Goal: Task Accomplishment & Management: Manage account settings

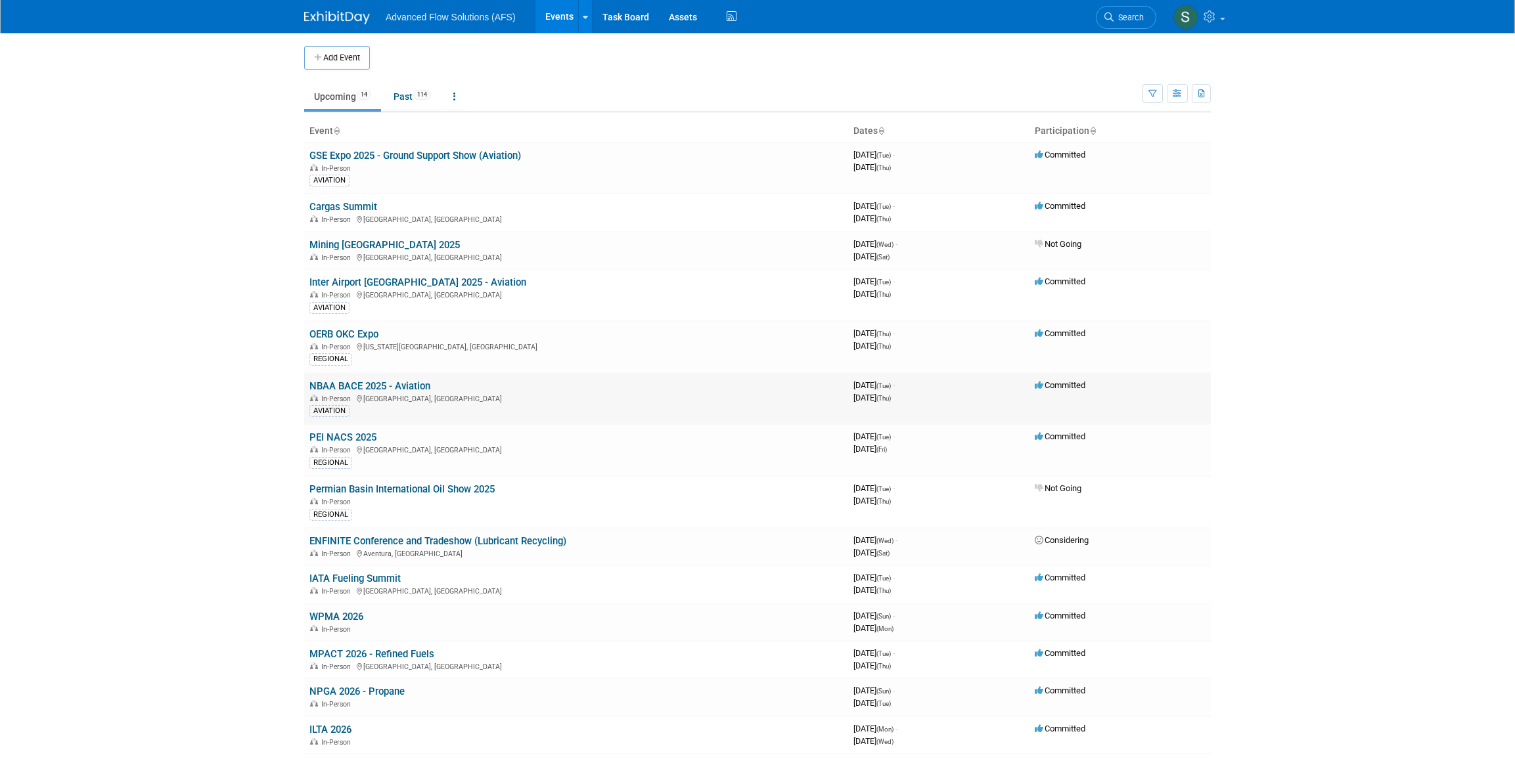
click at [350, 388] on link "NBAA BACE 2025 - Aviation" at bounding box center [369, 386] width 121 height 12
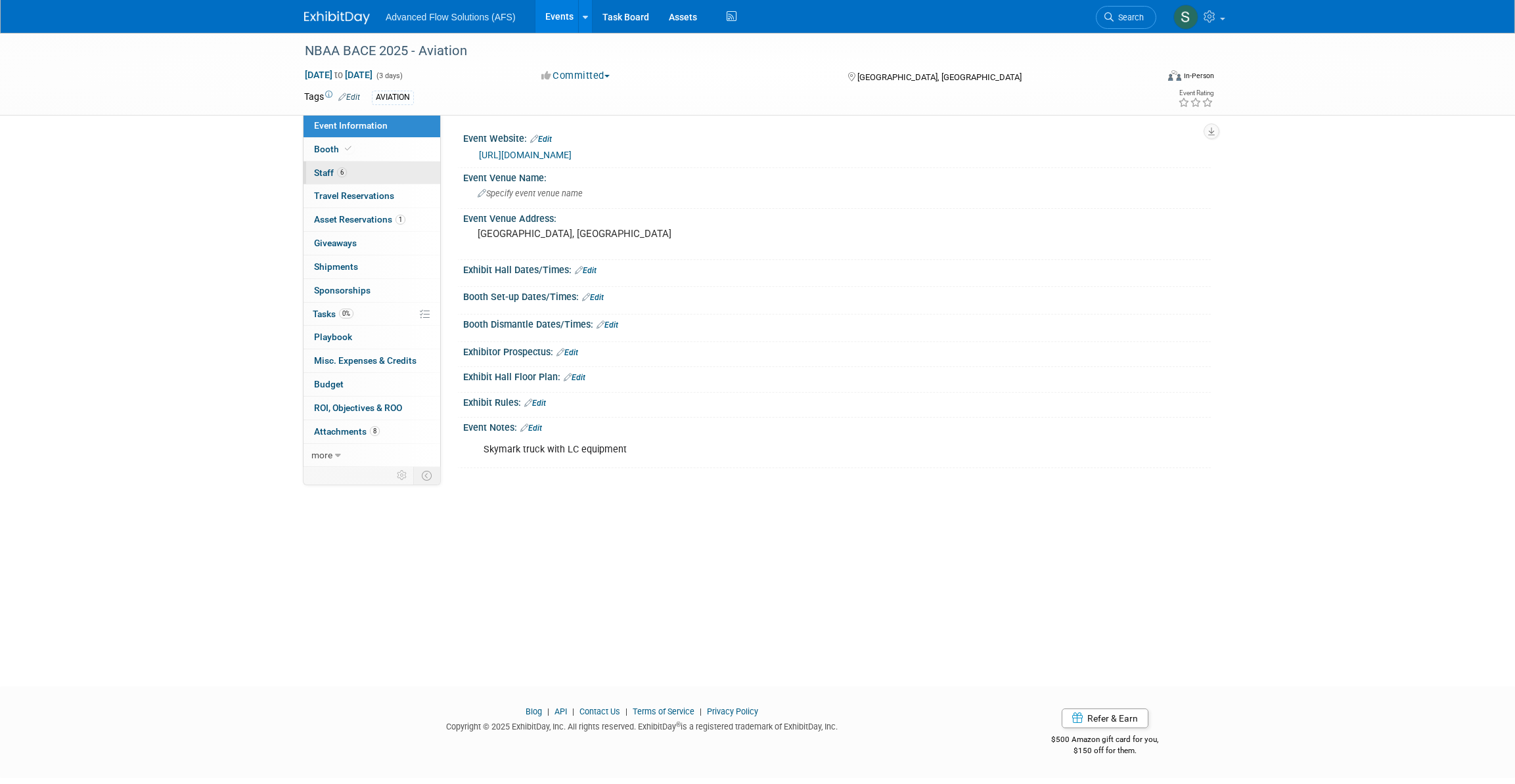
click at [334, 174] on span "Staff 6" at bounding box center [330, 172] width 33 height 10
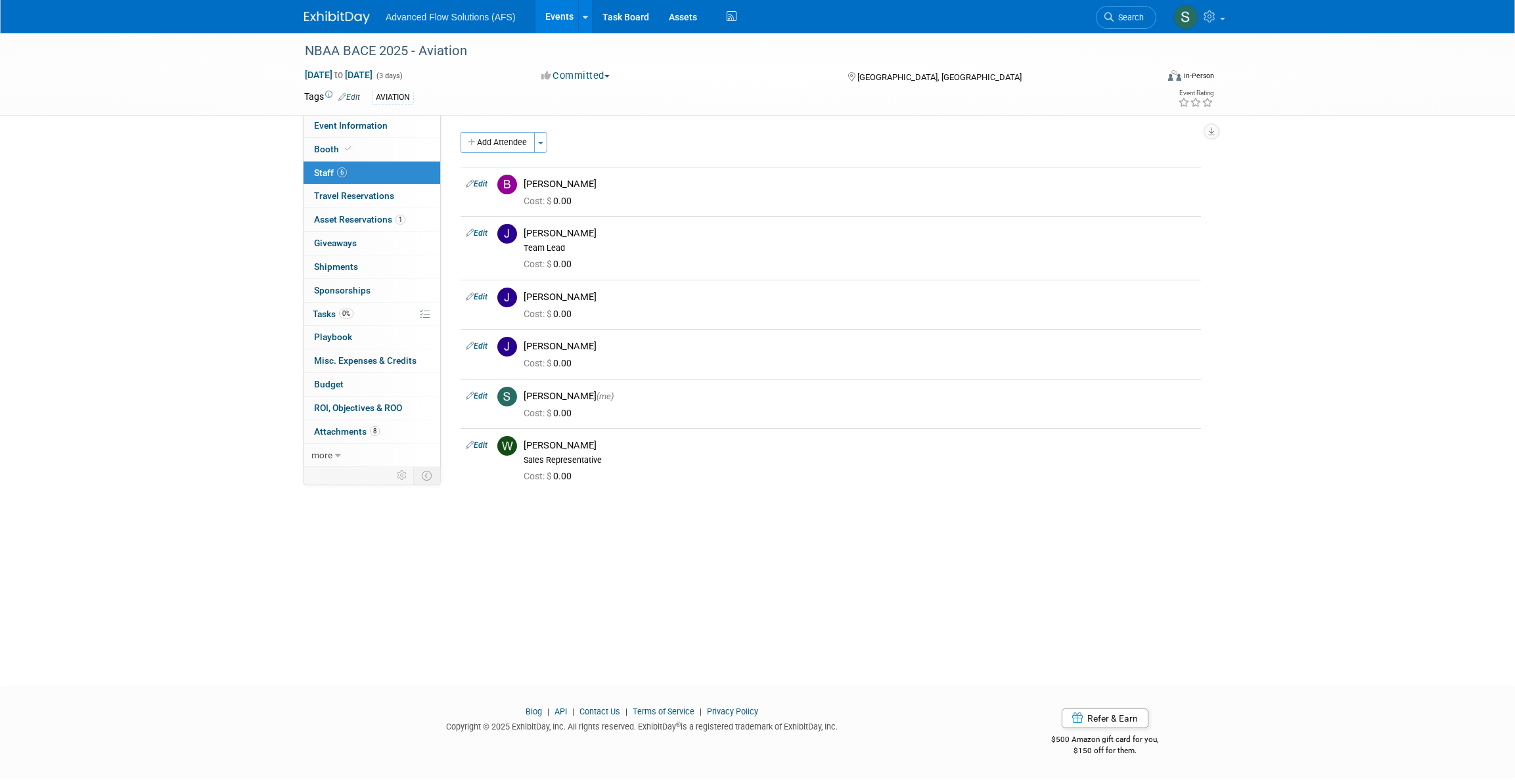
click at [499, 142] on button "Add Attendee" at bounding box center [498, 142] width 74 height 21
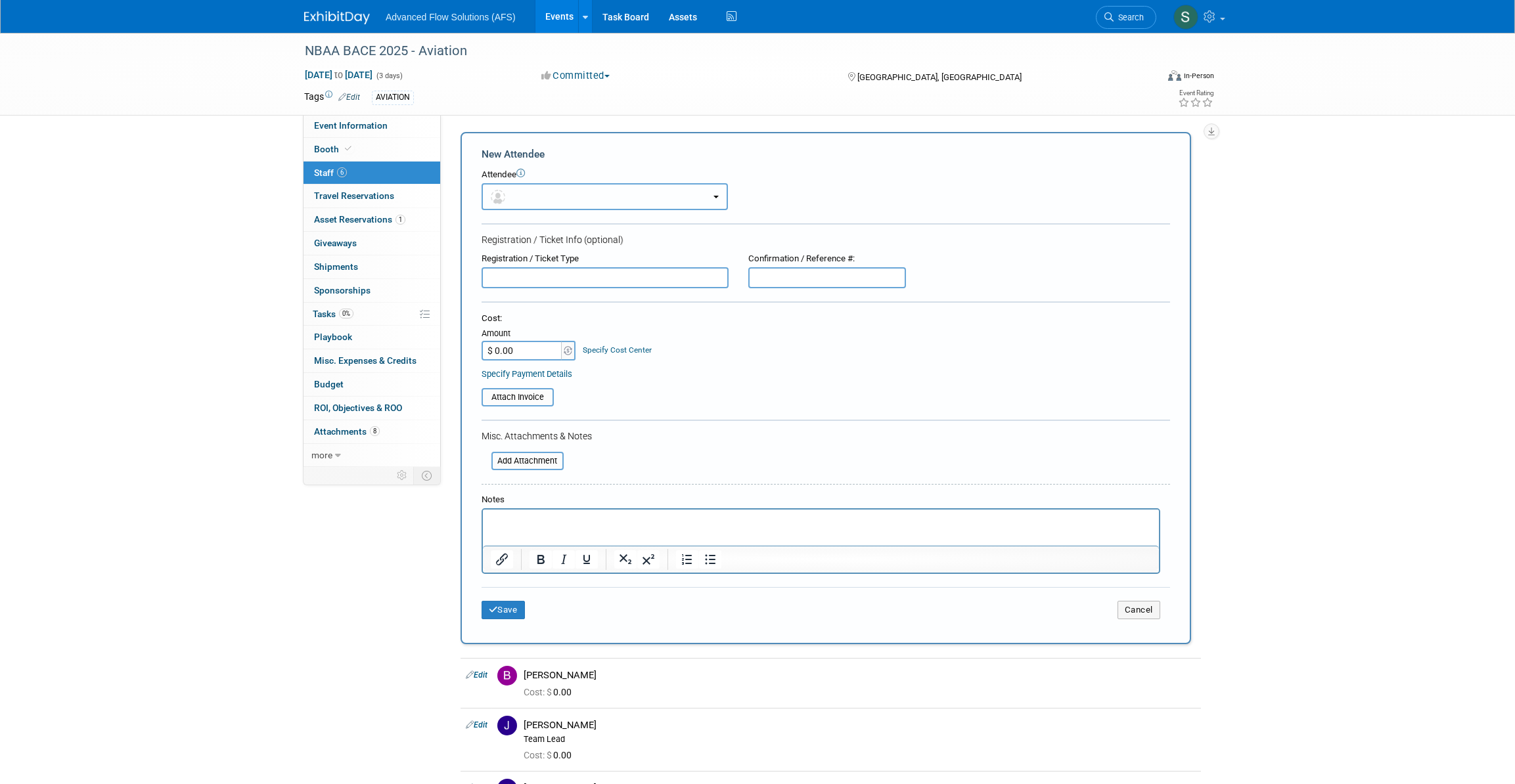
click at [723, 192] on button "button" at bounding box center [604, 197] width 246 height 27
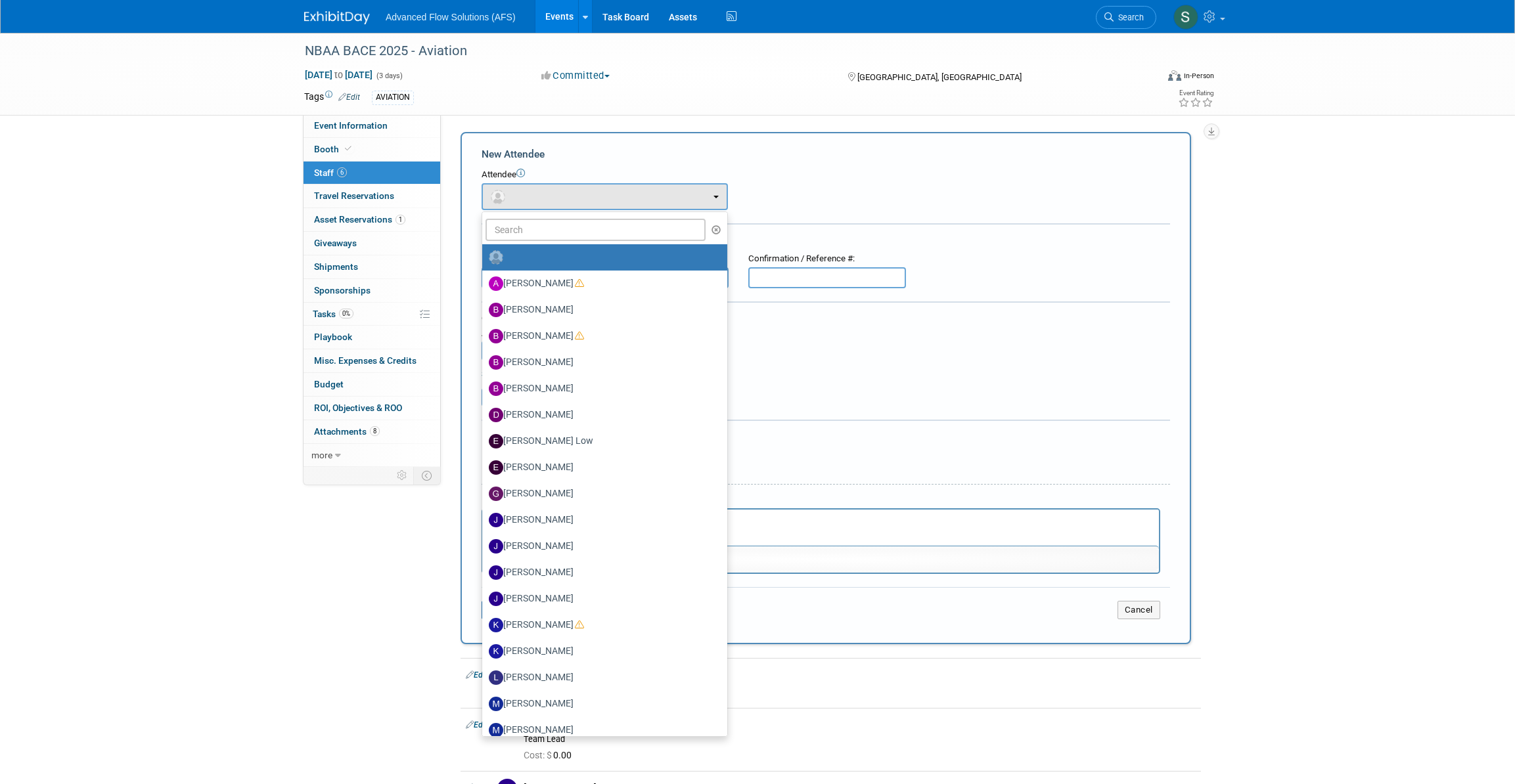
click at [804, 197] on div "Attendee <img src="https://www.exhibitday.com/Images/Unassigned-User-Icon.png" …" at bounding box center [825, 189] width 689 height 41
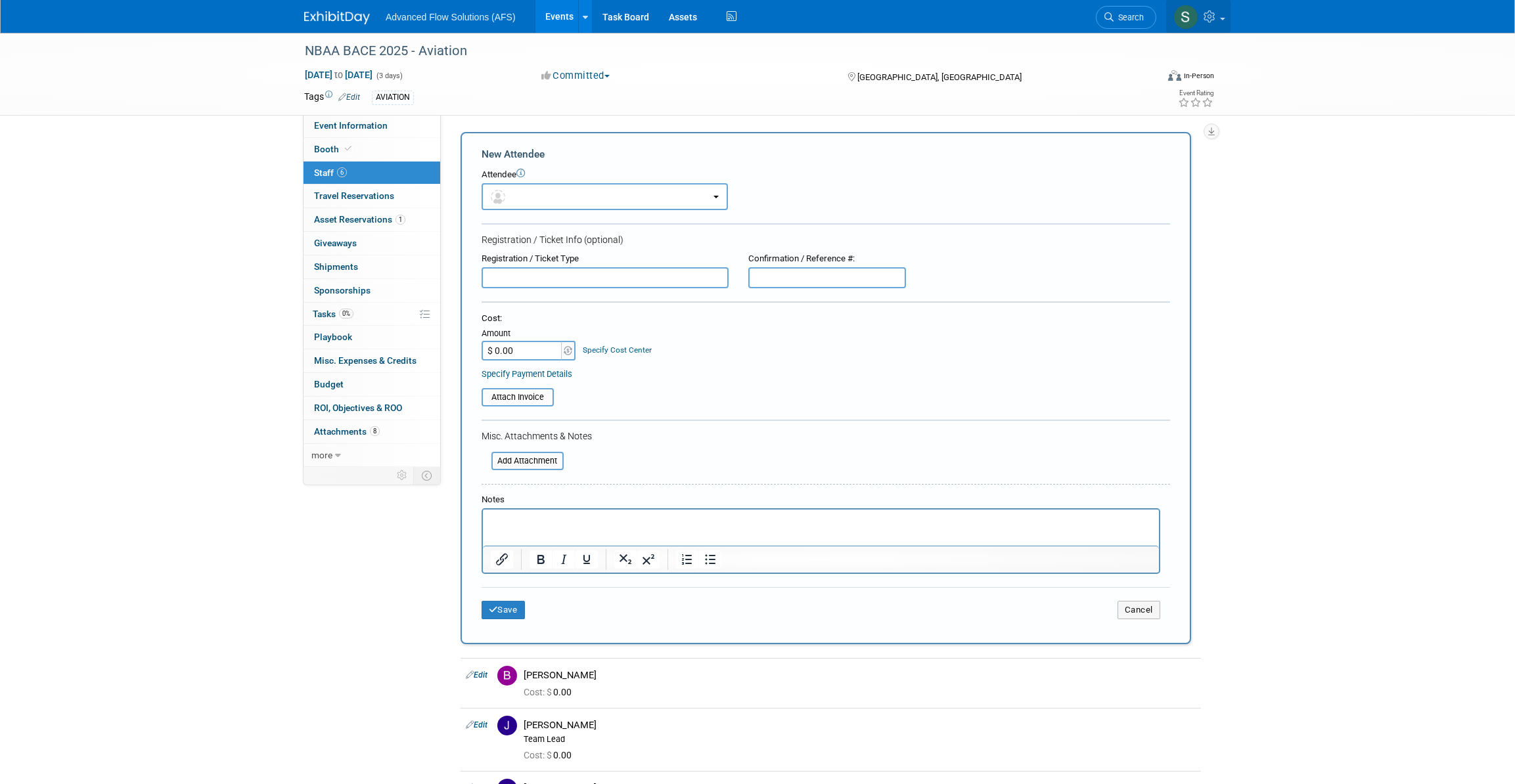
click at [1223, 15] on link at bounding box center [1198, 16] width 65 height 33
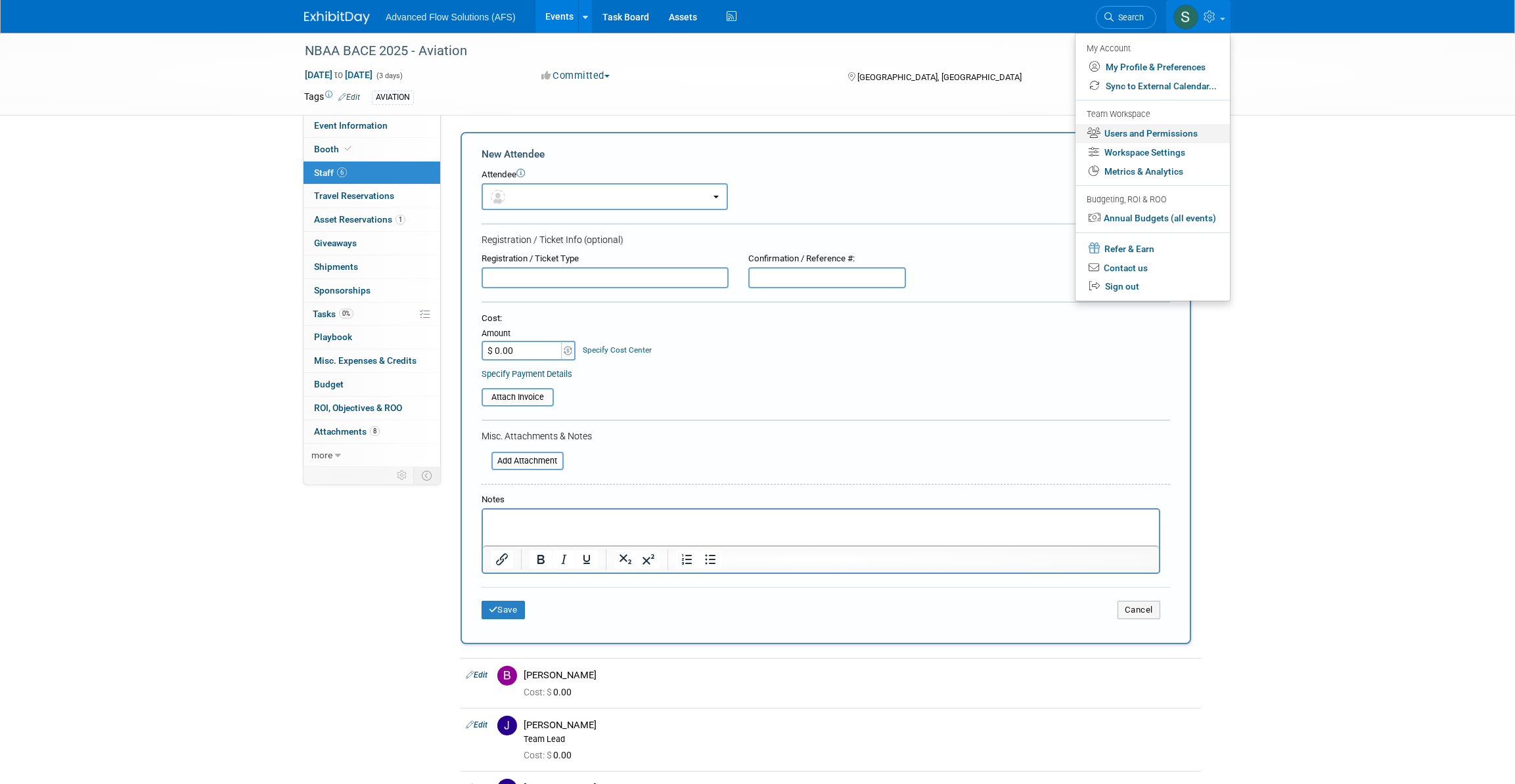
click at [1166, 136] on link "Users and Permissions" at bounding box center [1152, 134] width 155 height 19
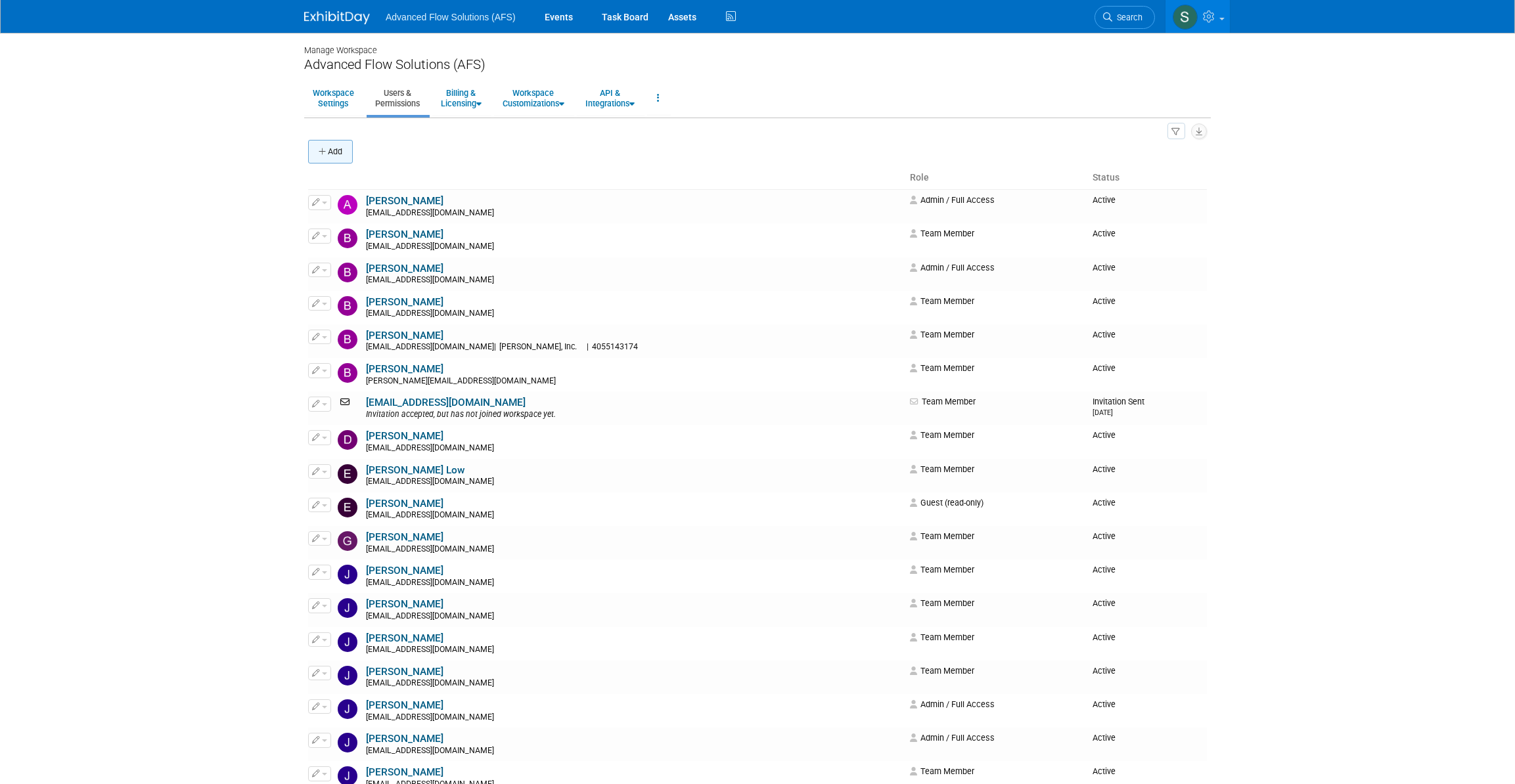
click at [334, 151] on button "Add" at bounding box center [331, 151] width 45 height 23
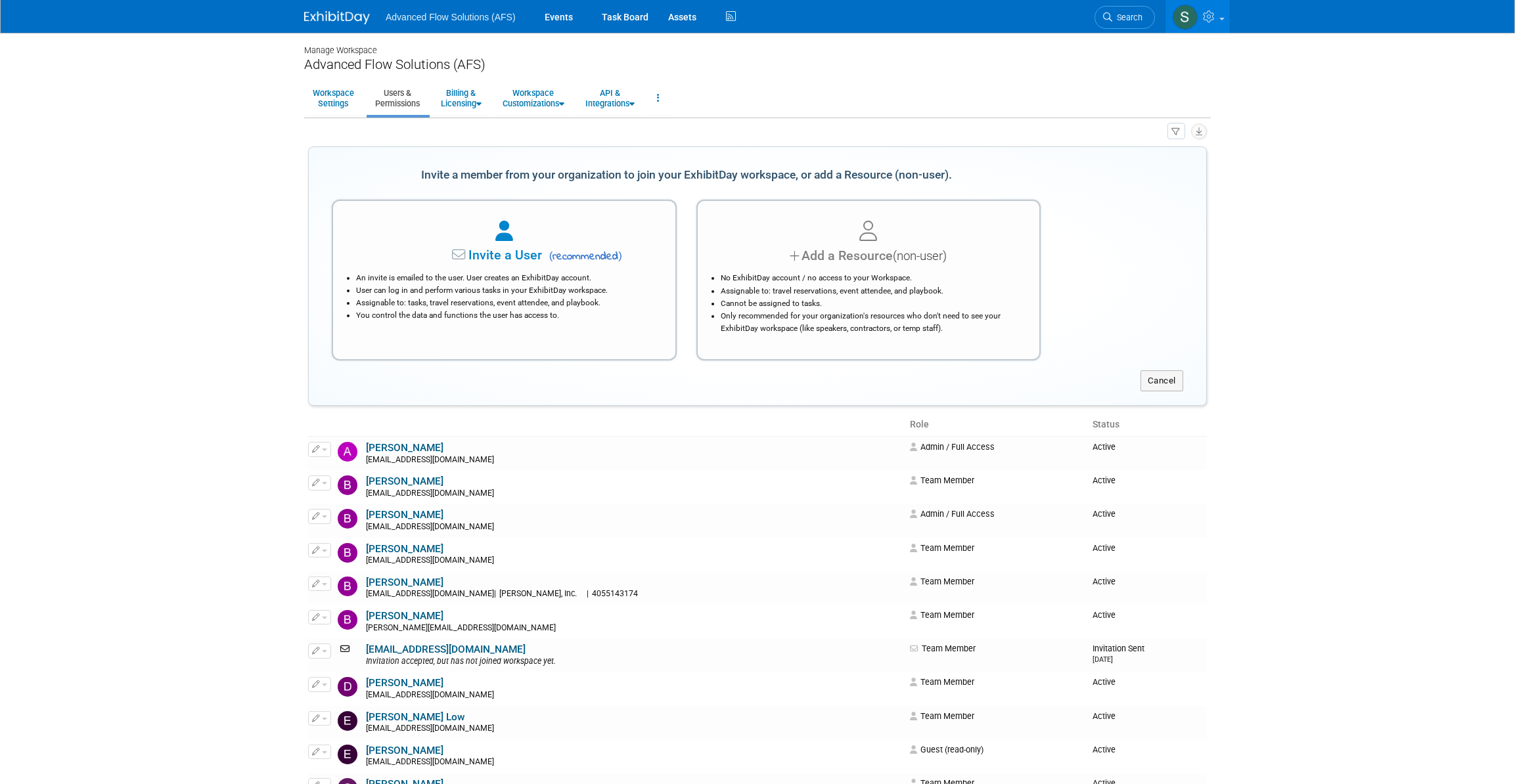
click at [502, 262] on div "Invite a User ( recommended ) An invite is emailed to the user. User creates an…" at bounding box center [504, 280] width 345 height 161
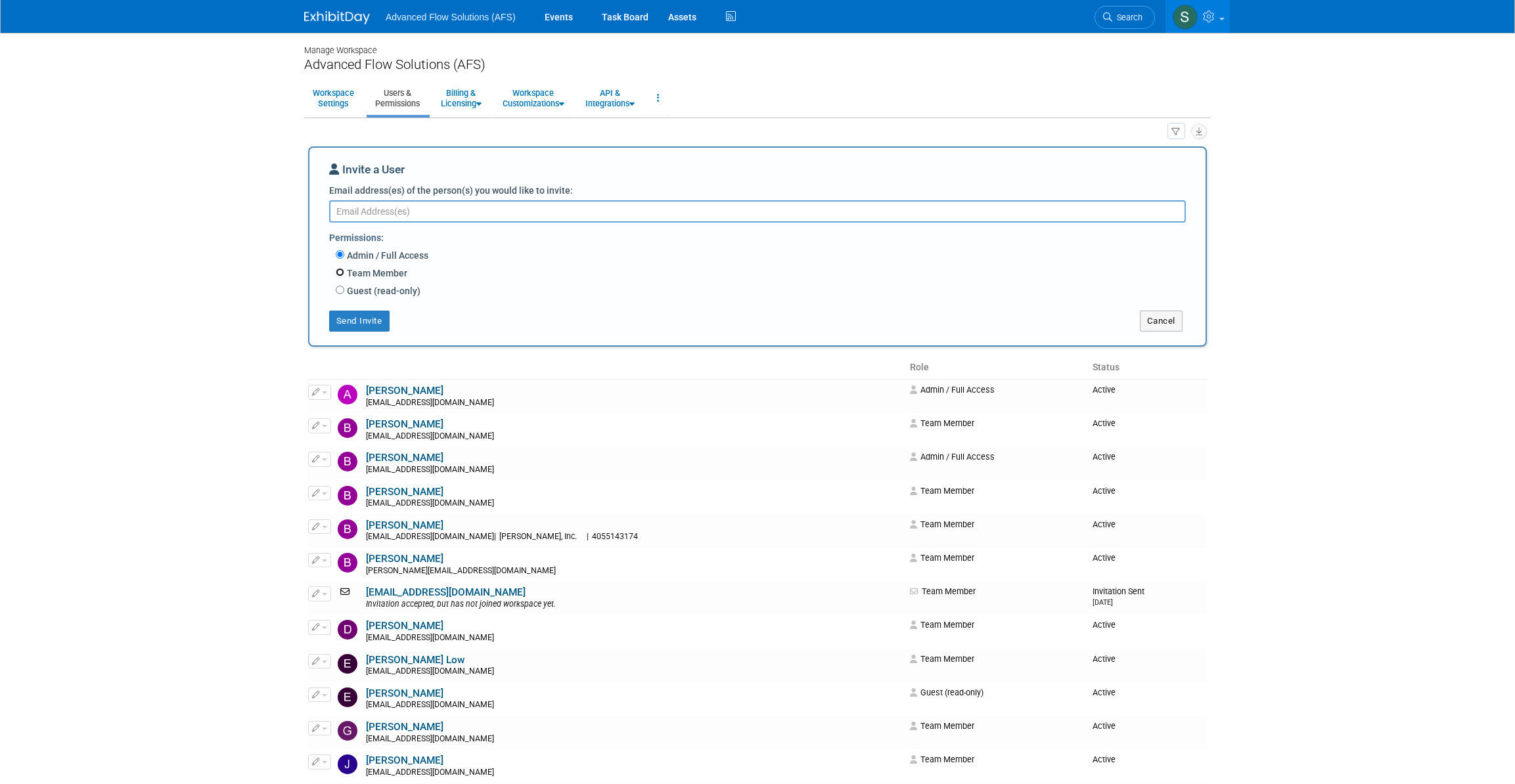
click at [341, 273] on input "Team Member" at bounding box center [339, 272] width 8 height 8
radio input "true"
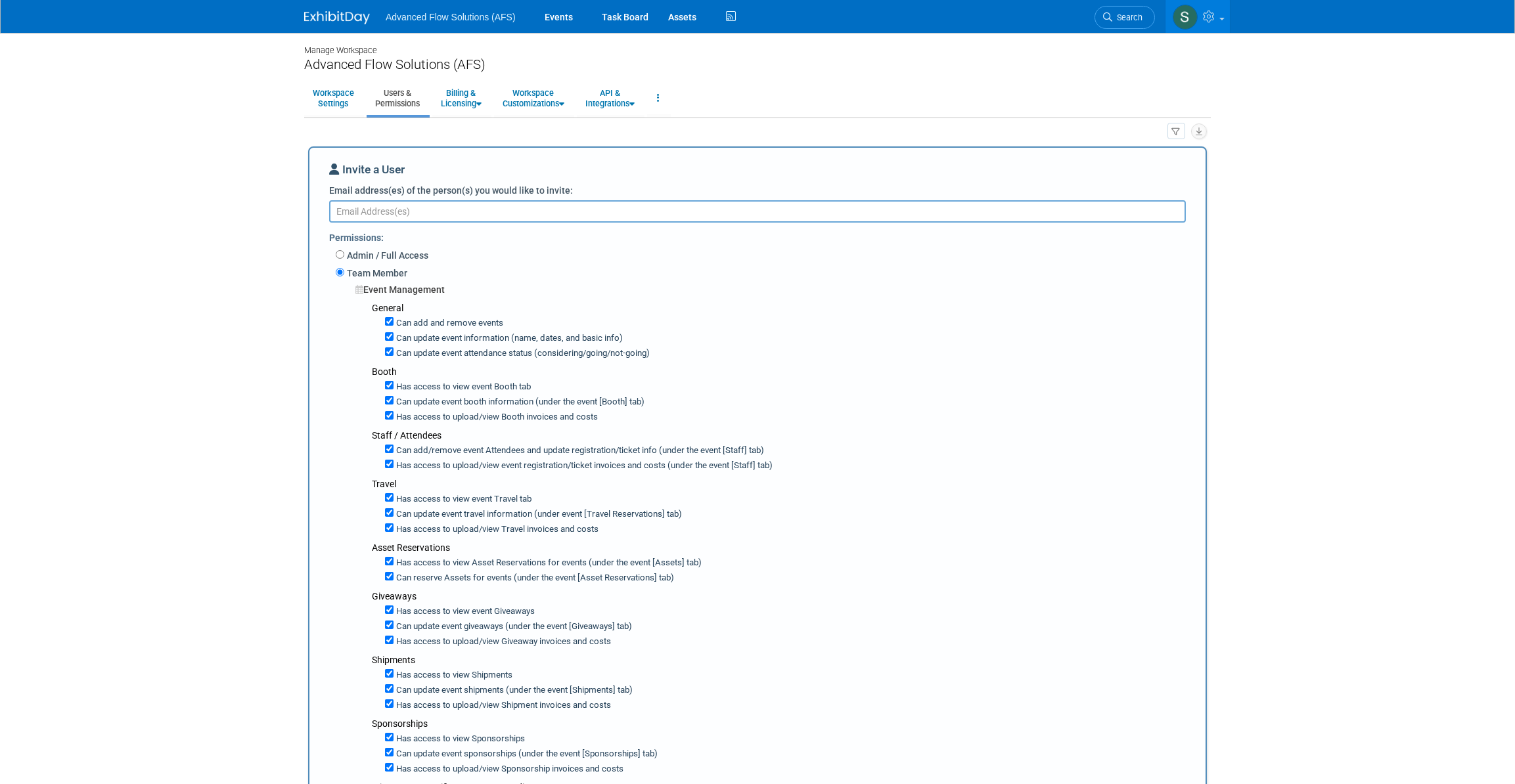
click at [395, 210] on textarea "Email address(es) of the person(s) you would like to invite:" at bounding box center [757, 212] width 857 height 22
type textarea "[EMAIL_ADDRESS][DOMAIN_NAME]"
click at [474, 241] on div "Permissions:" at bounding box center [762, 236] width 867 height 22
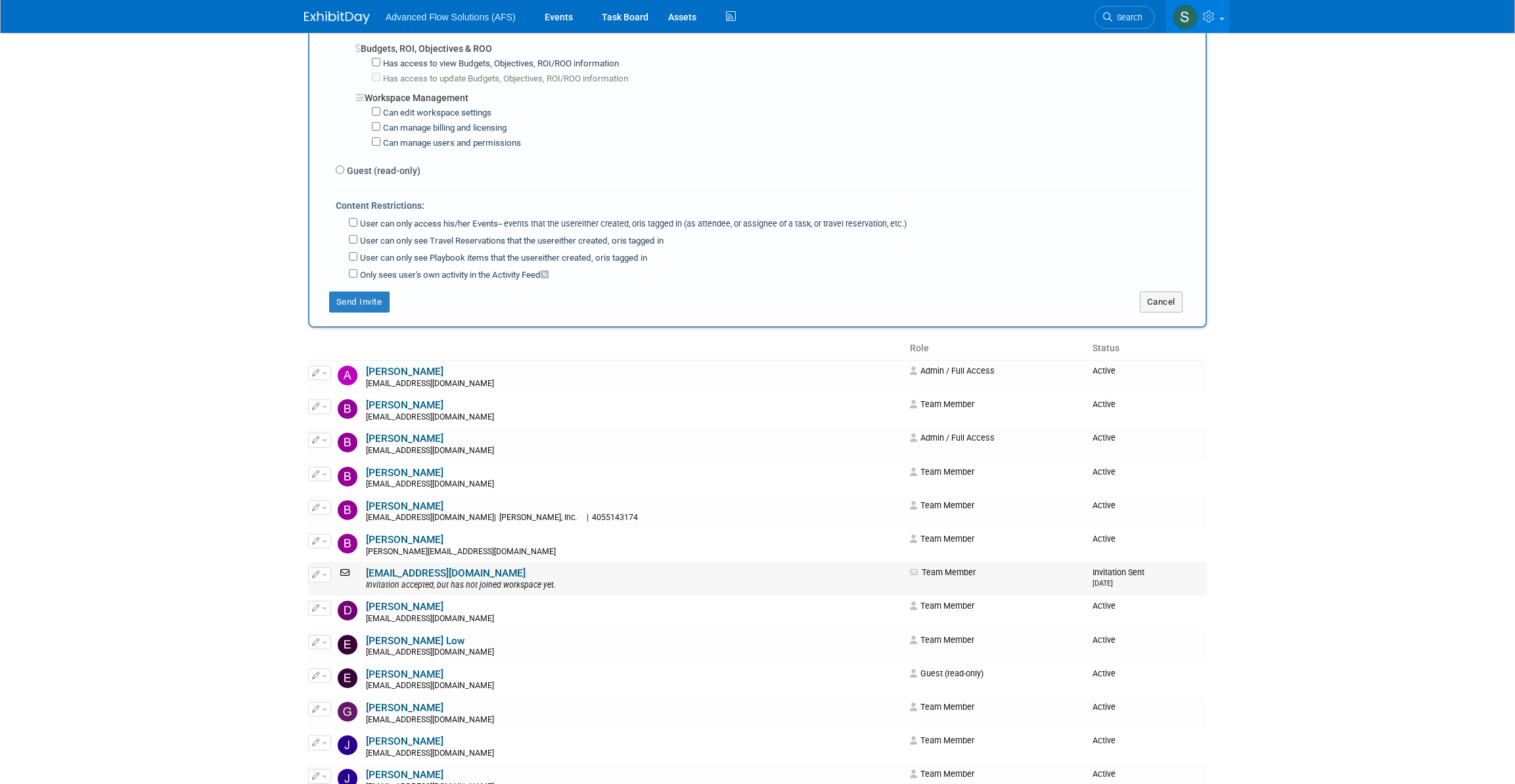
scroll to position [1015, 0]
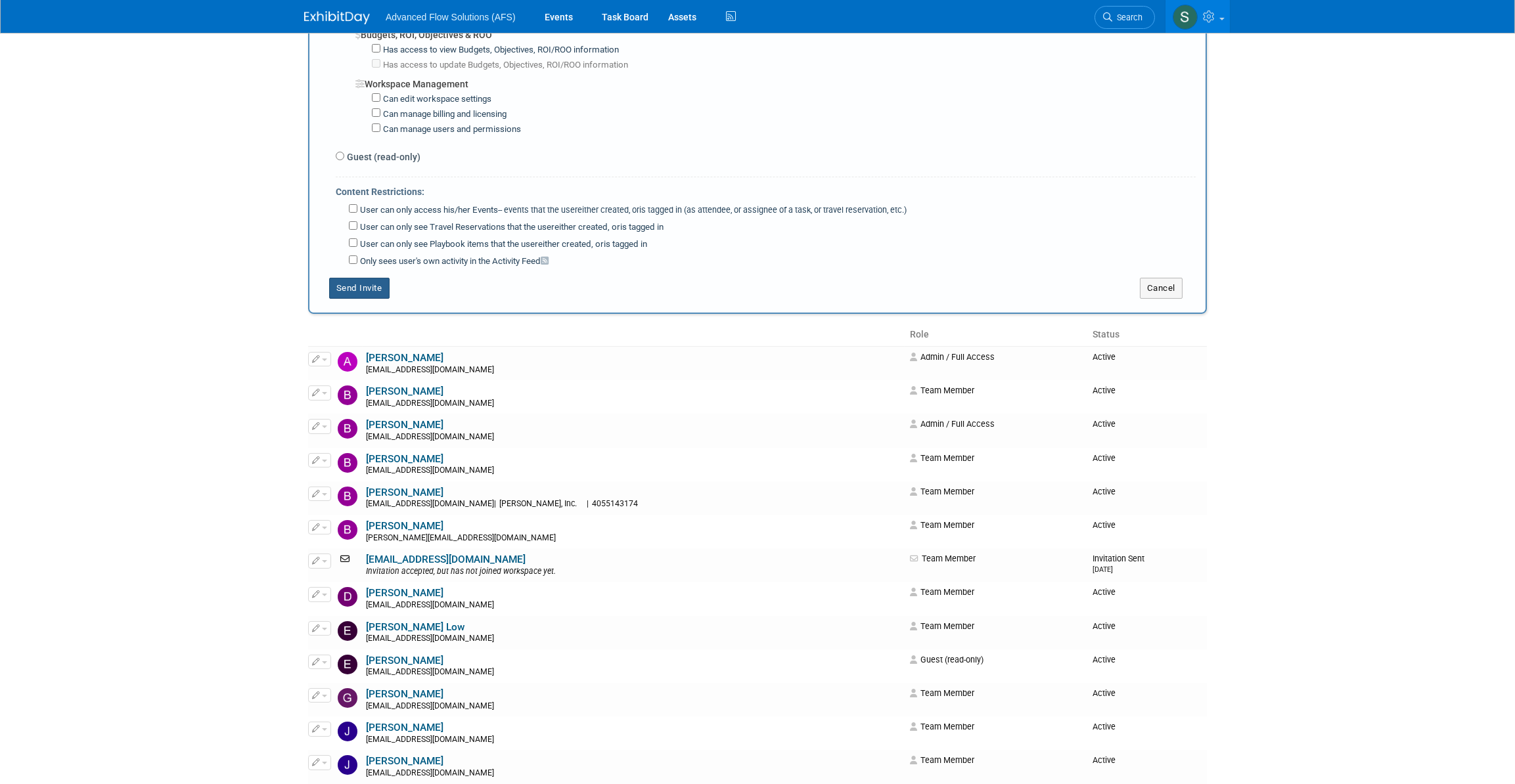
click at [361, 278] on button "Send Invite" at bounding box center [359, 288] width 61 height 21
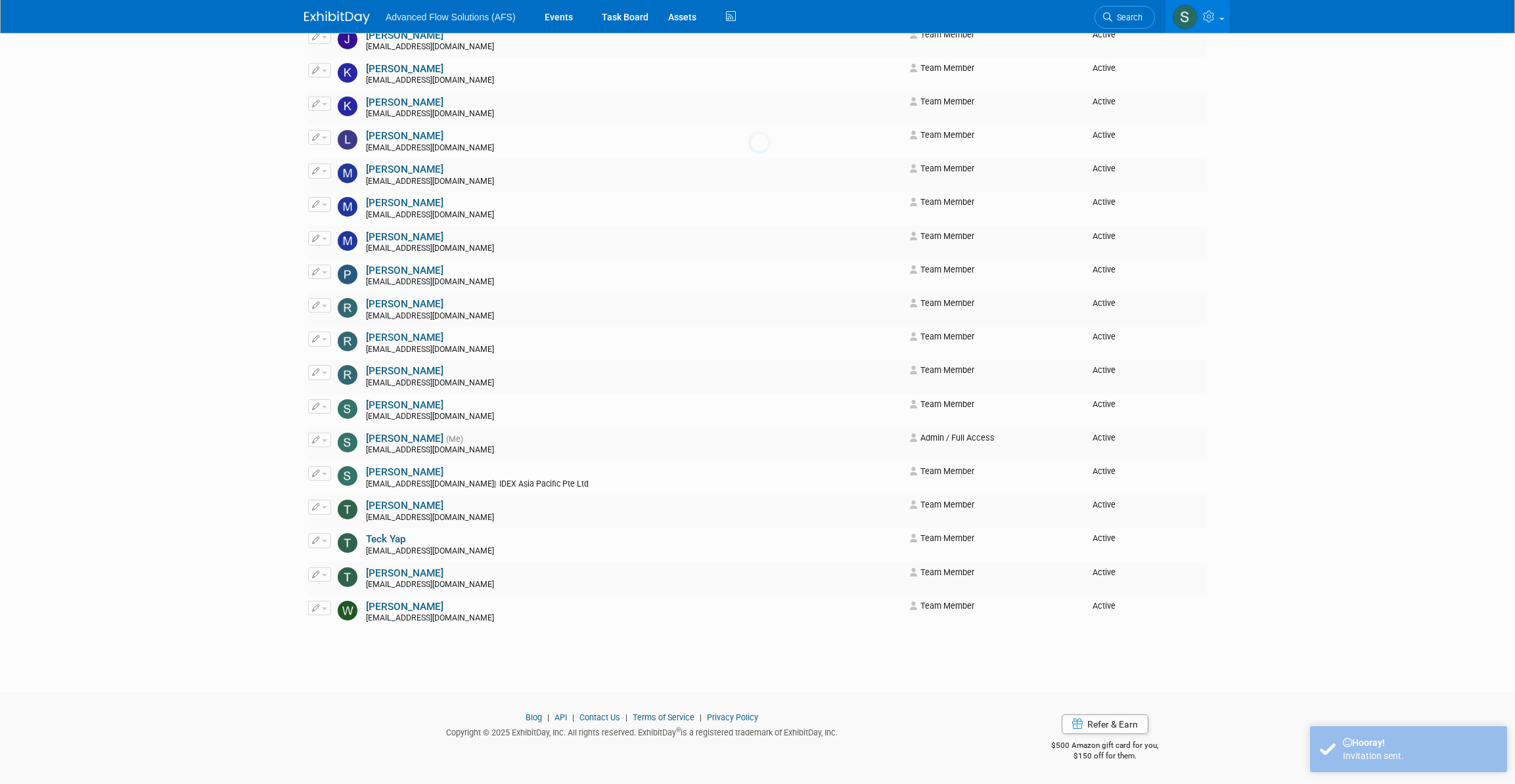
scroll to position [0, 0]
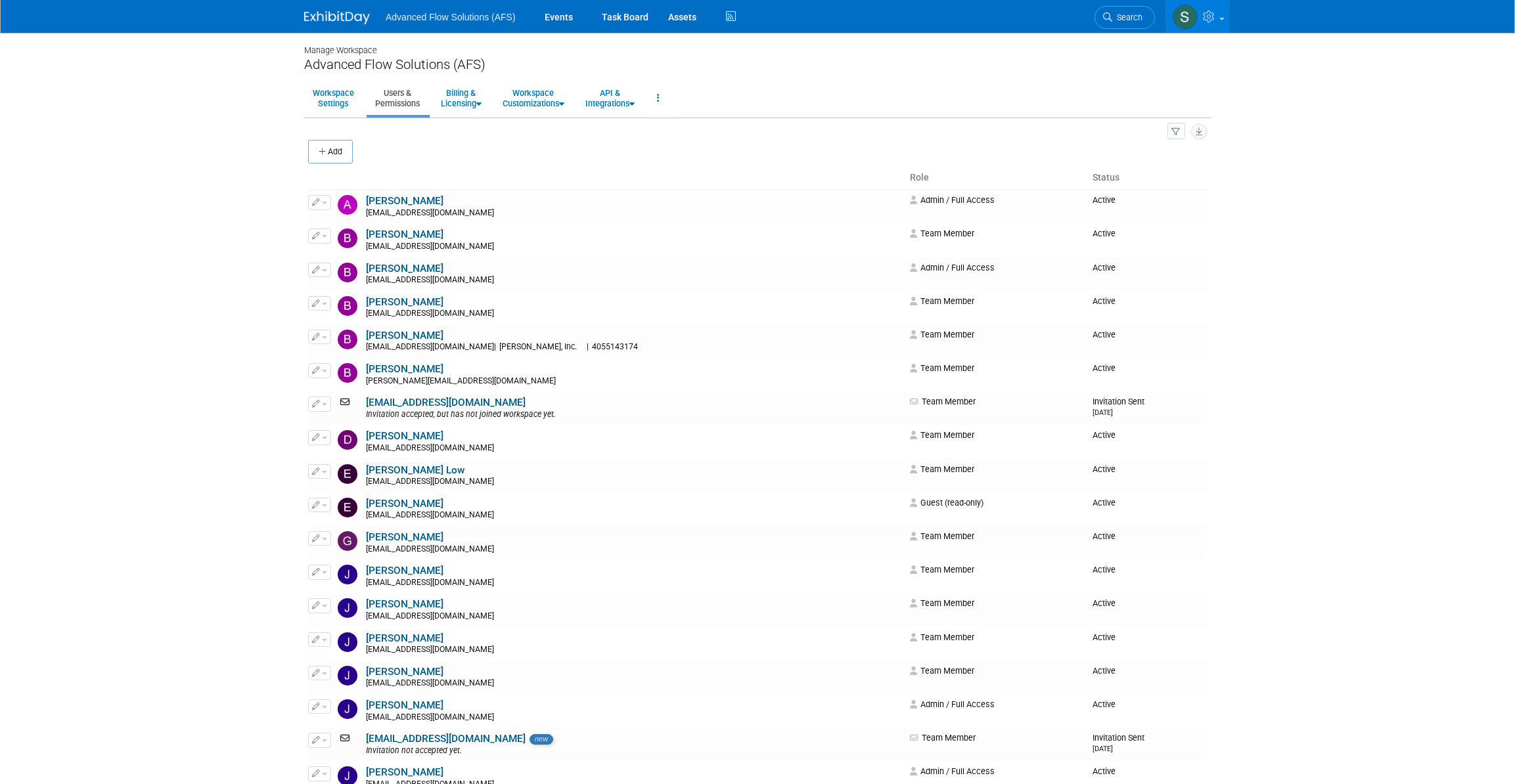
click at [329, 12] on img at bounding box center [337, 18] width 66 height 13
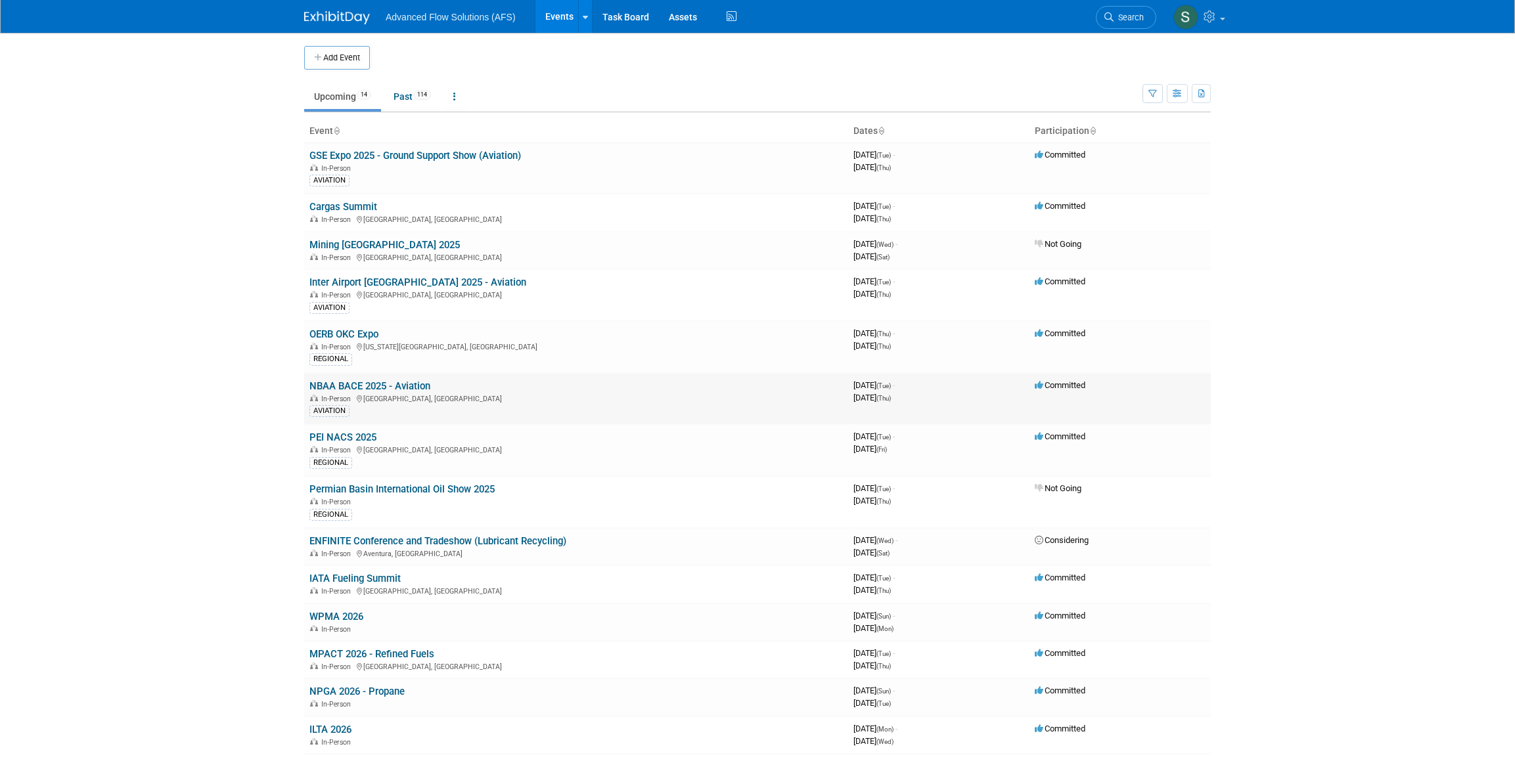
click at [349, 380] on link "NBAA BACE 2025 - Aviation" at bounding box center [369, 386] width 121 height 12
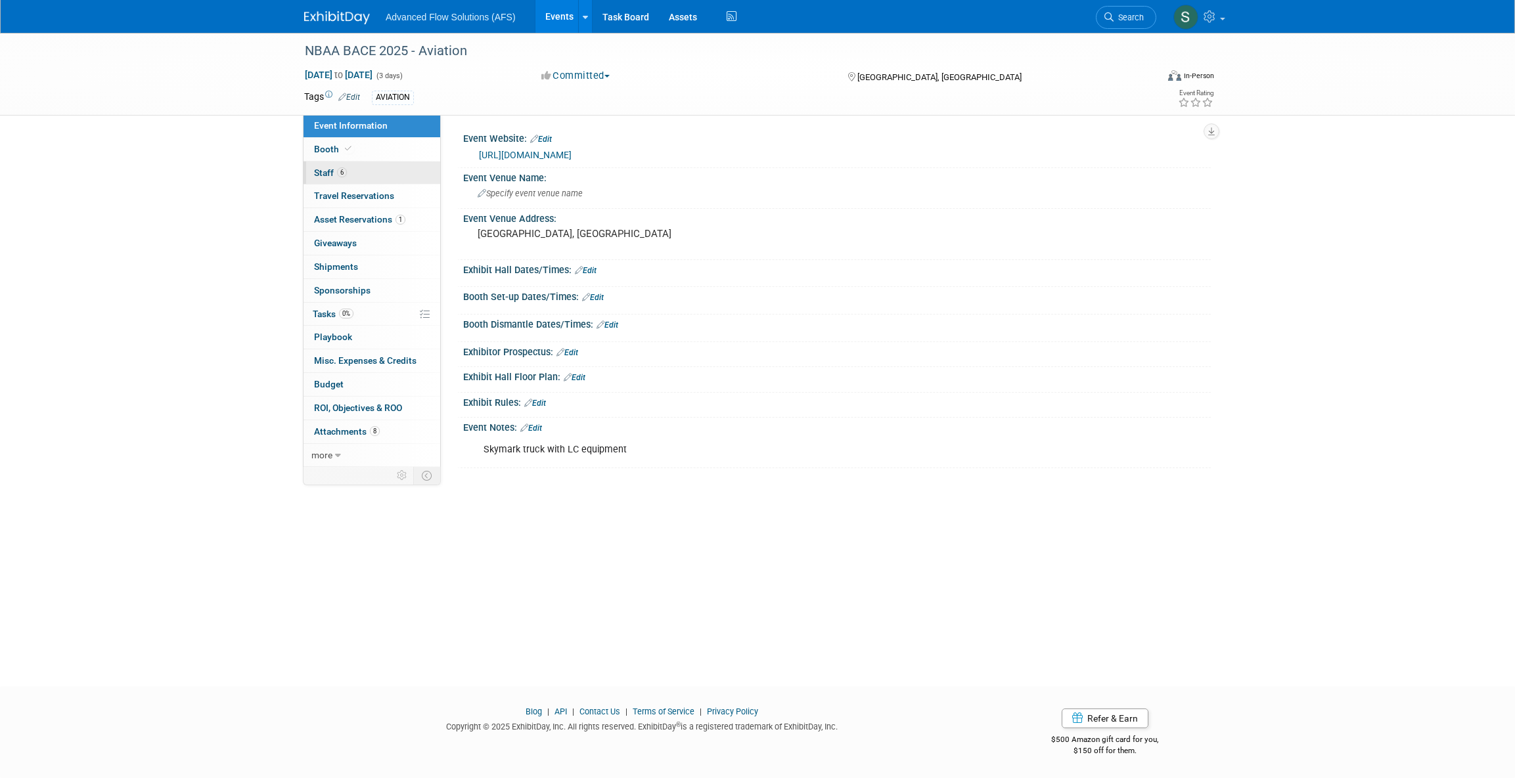
click at [319, 177] on link "6 Staff 6" at bounding box center [372, 173] width 137 height 23
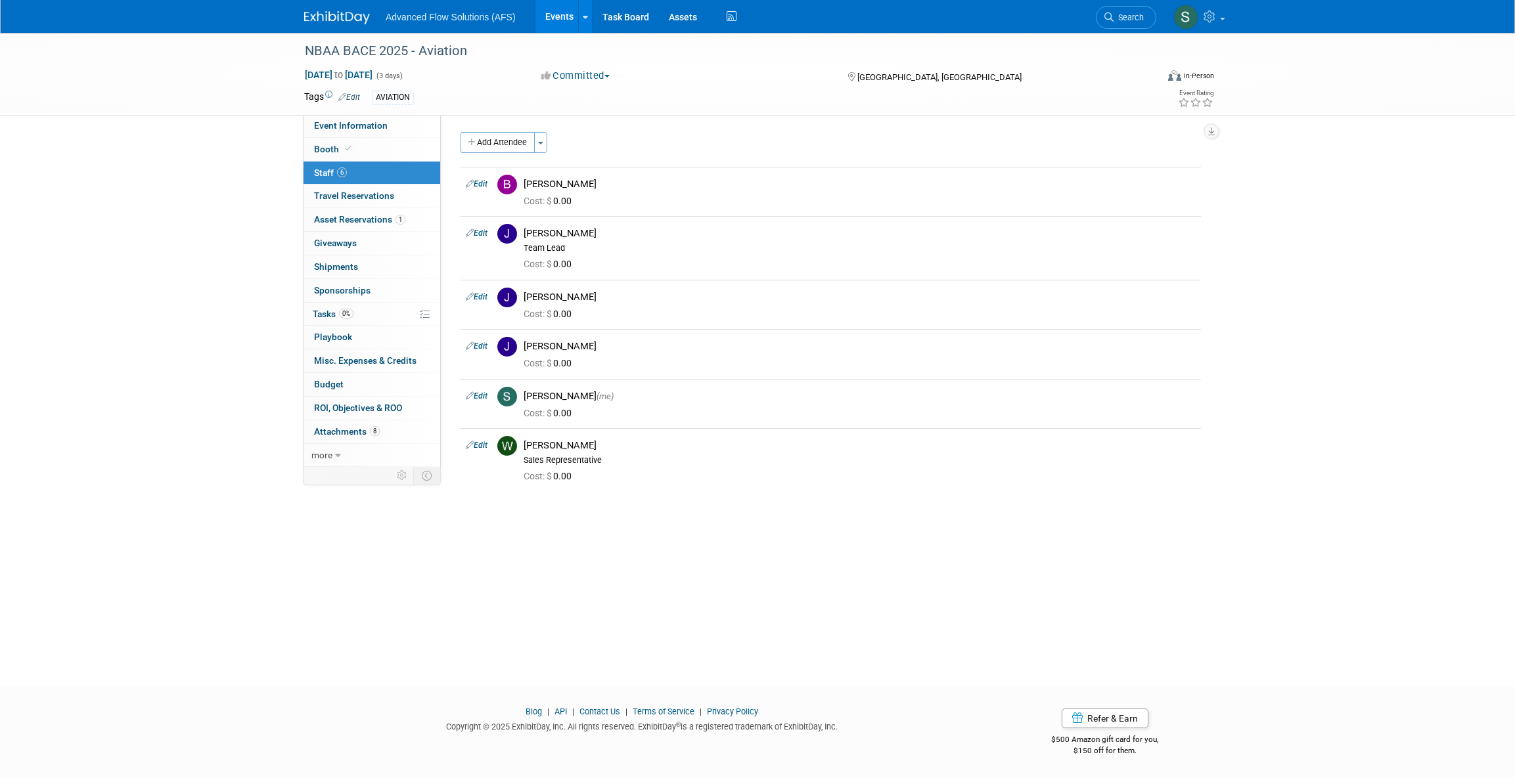
click at [505, 153] on button "Add Attendee" at bounding box center [498, 142] width 74 height 21
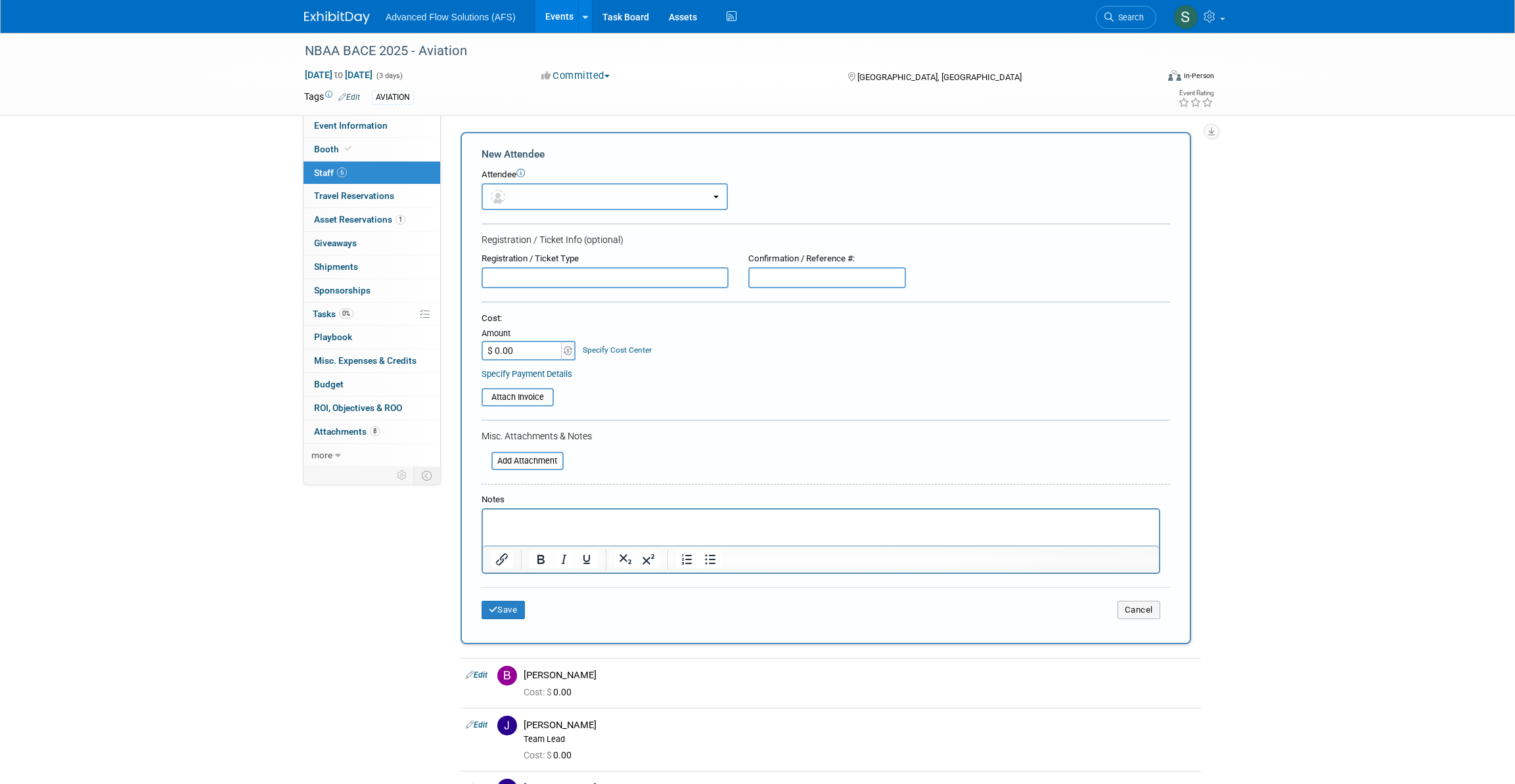
click at [710, 195] on button "button" at bounding box center [604, 197] width 246 height 27
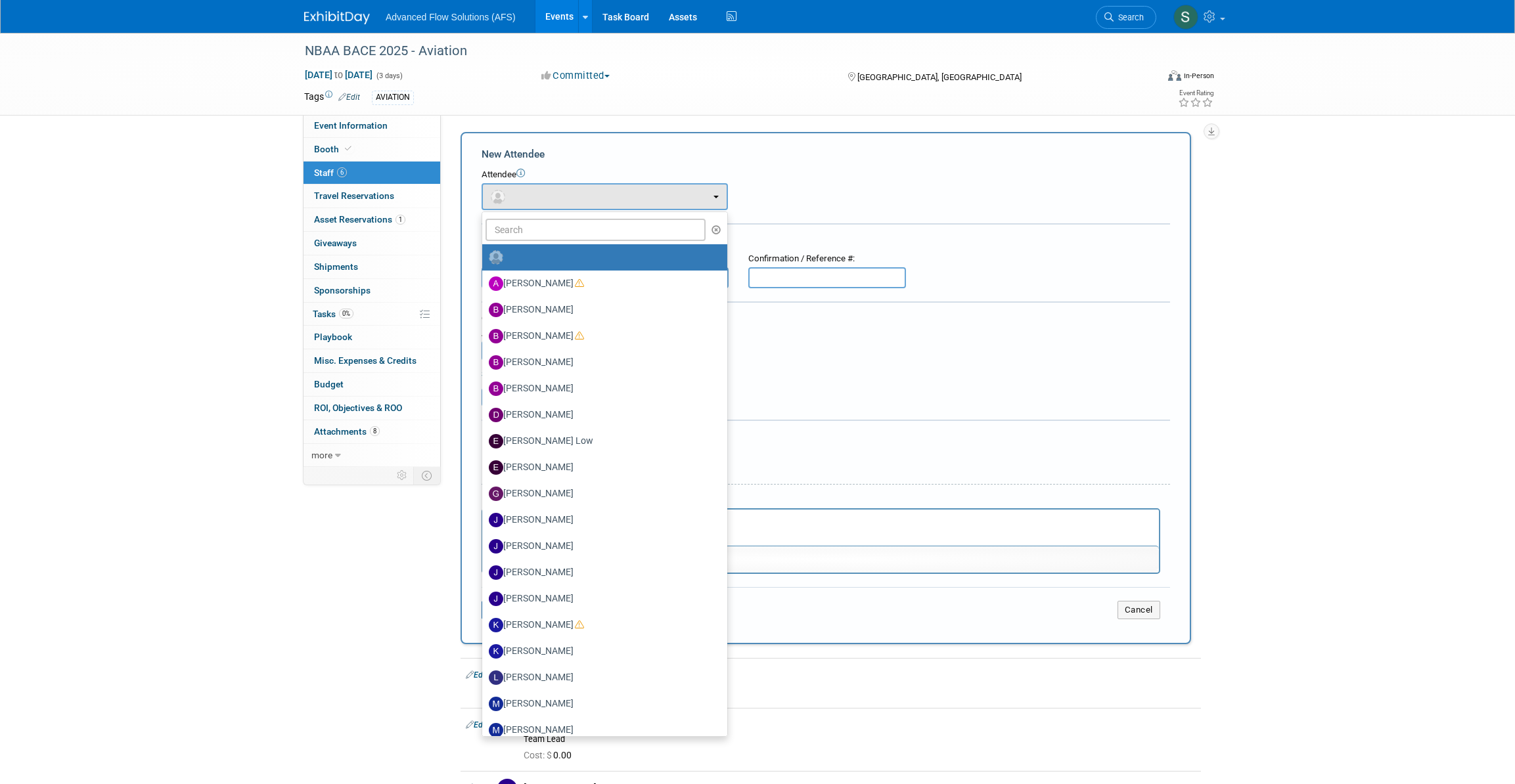
click at [793, 175] on div "Attendee" at bounding box center [825, 174] width 689 height 12
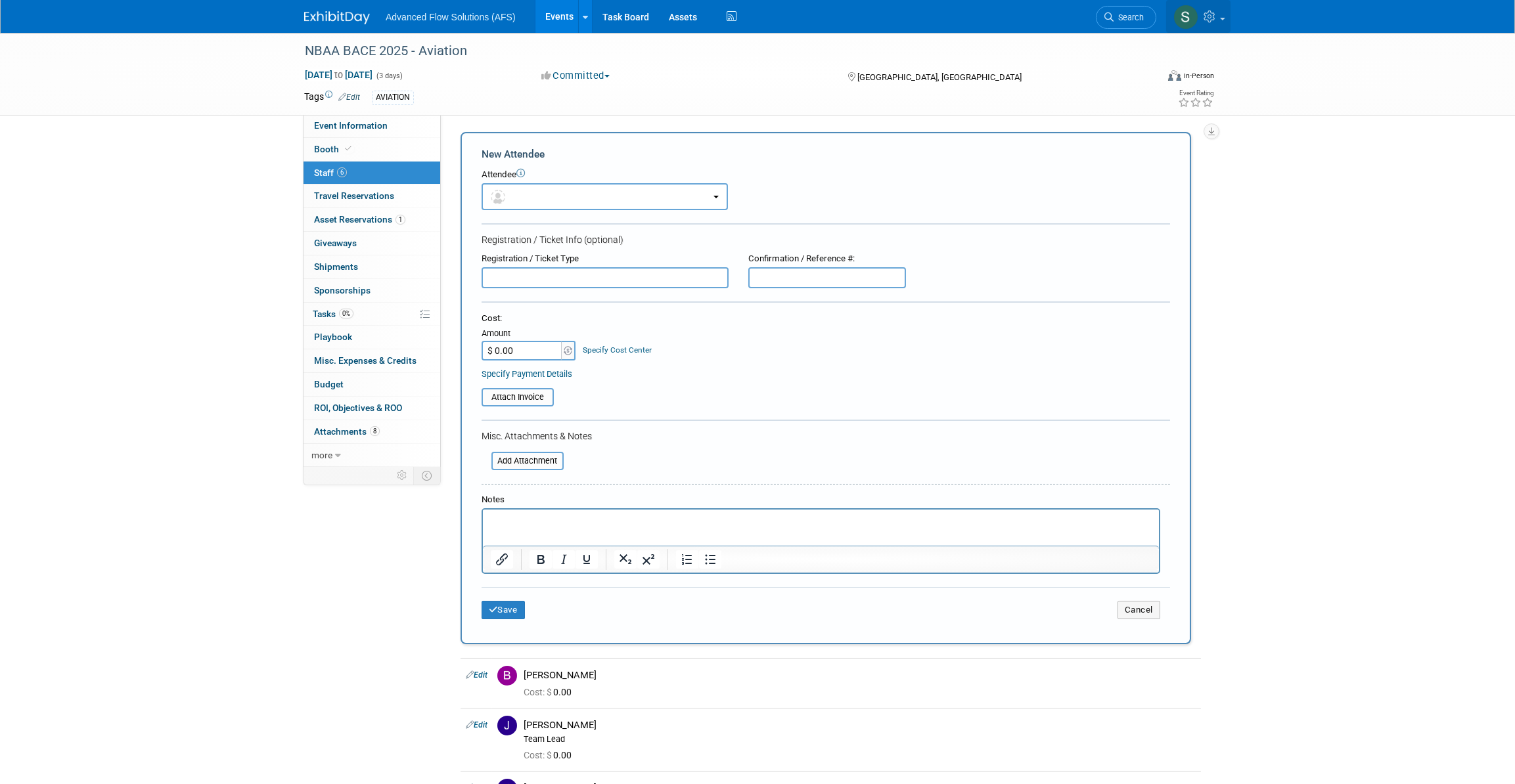
click at [1223, 15] on link at bounding box center [1198, 16] width 65 height 33
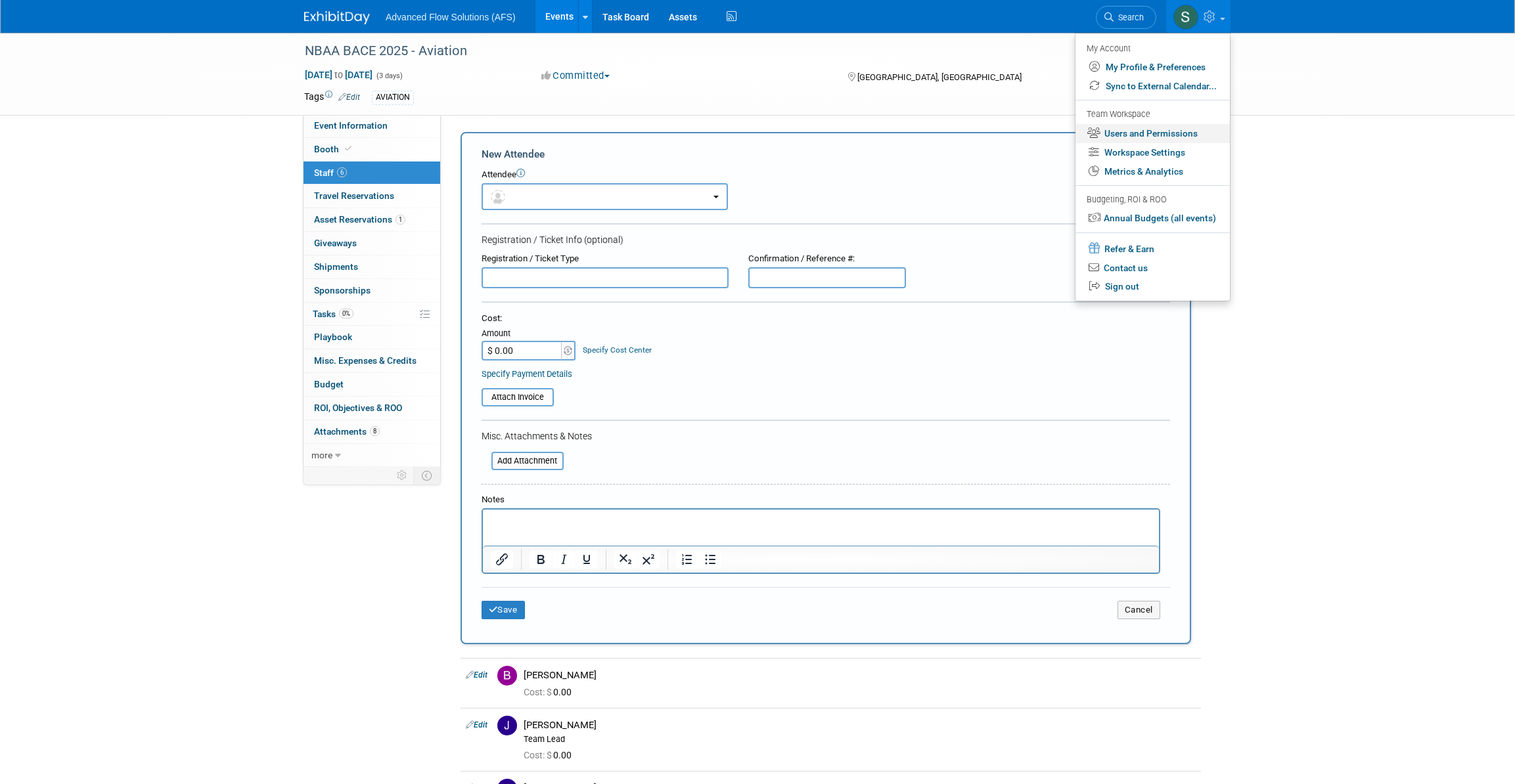
click at [1144, 135] on link "Users and Permissions" at bounding box center [1152, 134] width 155 height 19
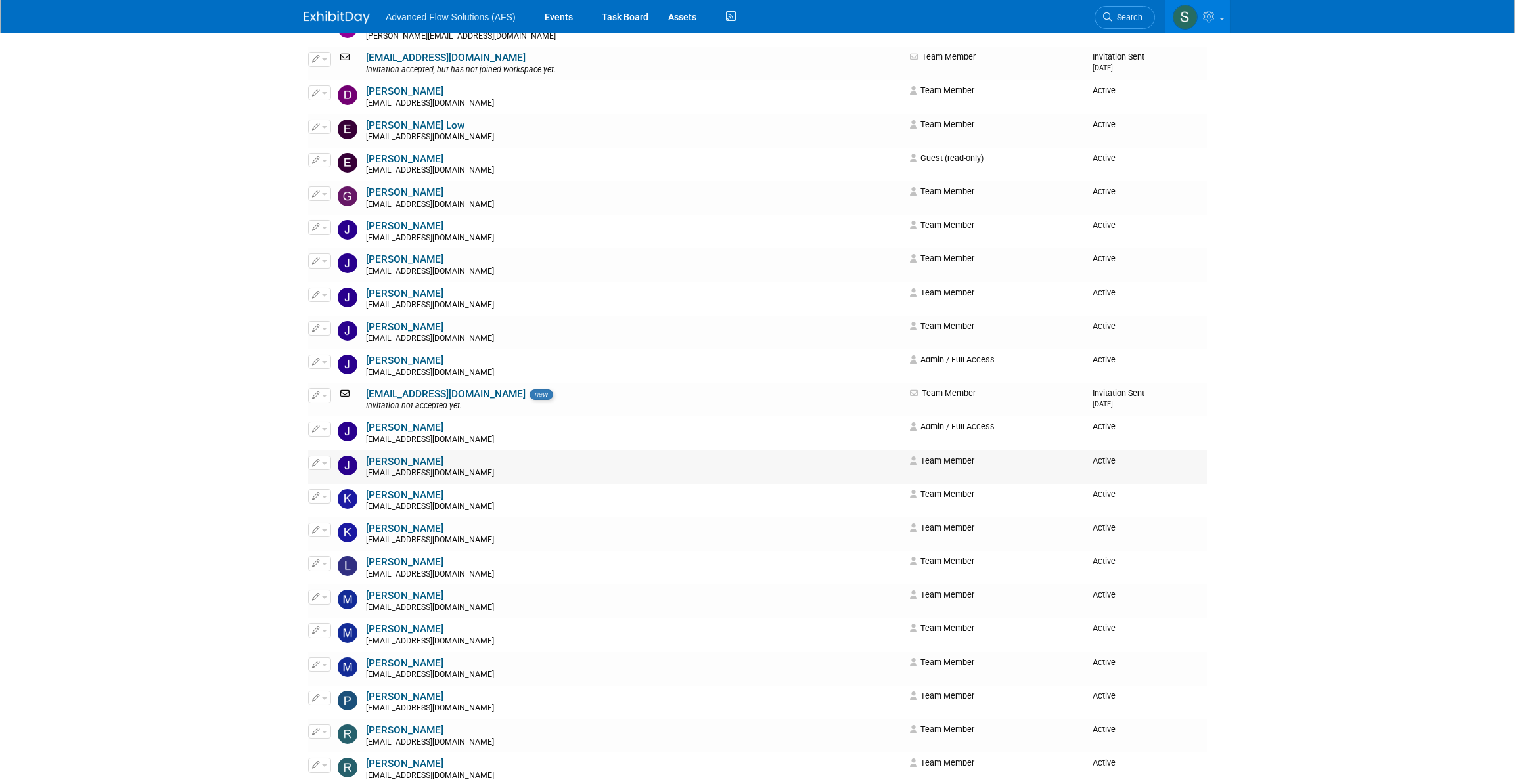
scroll to position [418, 0]
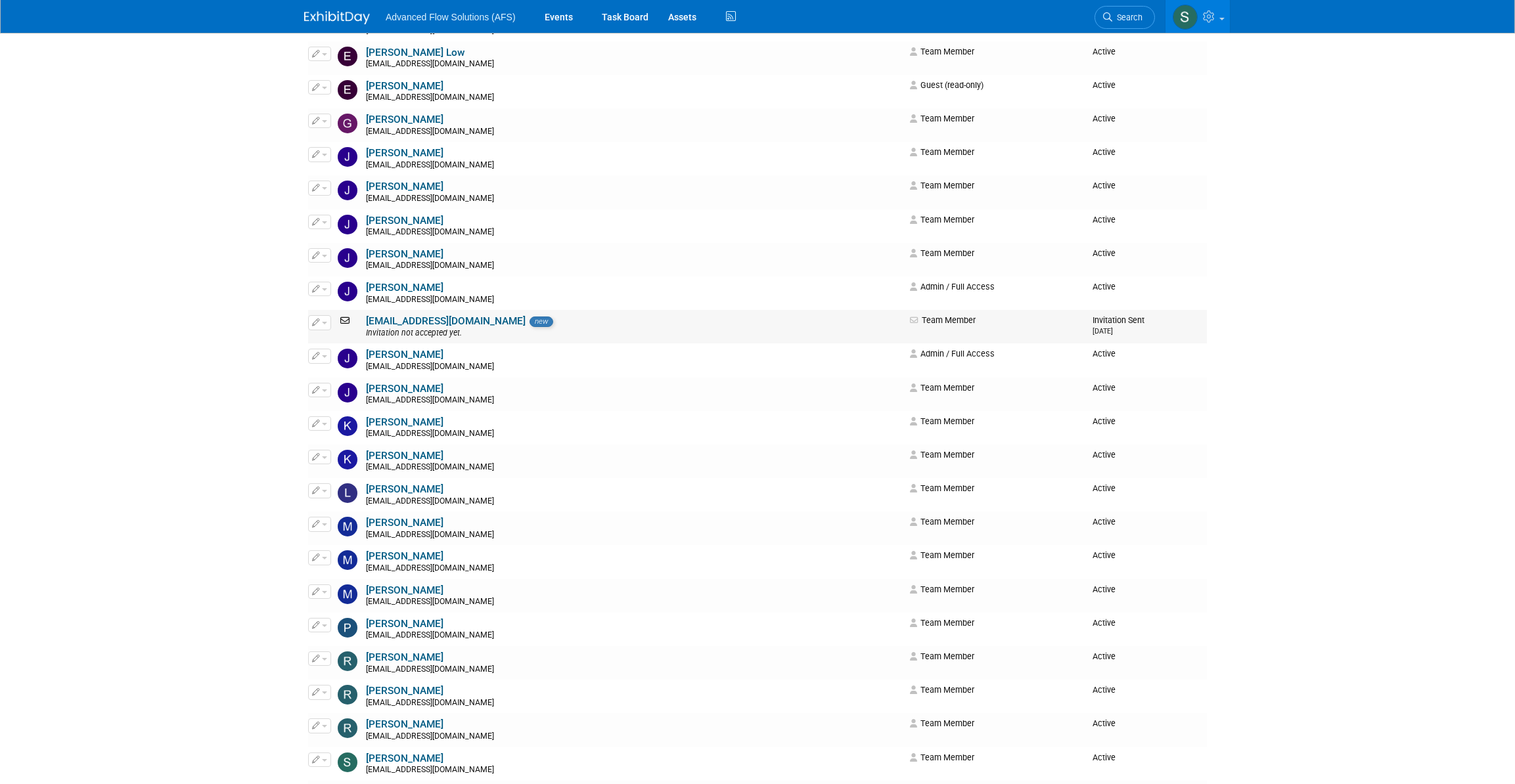
click at [320, 318] on button "button" at bounding box center [319, 322] width 23 height 14
click at [331, 340] on icon at bounding box center [326, 345] width 10 height 9
